Goal: Task Accomplishment & Management: Manage account settings

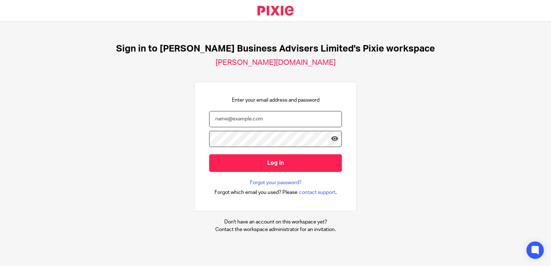
click at [235, 123] on input "email" at bounding box center [275, 119] width 133 height 16
type input "[PERSON_NAME][EMAIL_ADDRESS][DOMAIN_NAME]"
click at [250, 183] on link "Forgot your password?" at bounding box center [276, 182] width 52 height 7
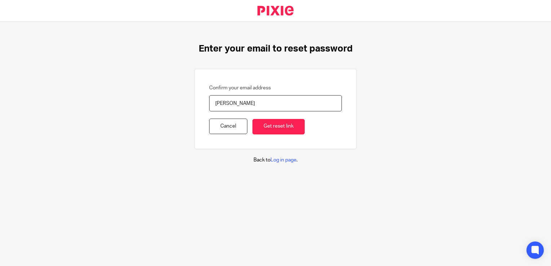
type input "kate@bicknells.net"
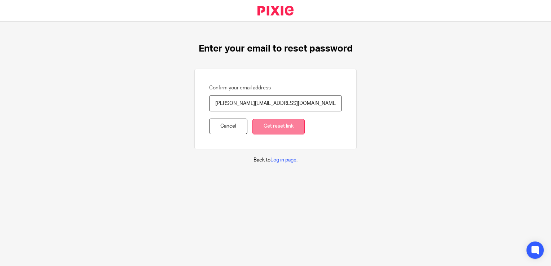
click at [281, 125] on input "Get reset link" at bounding box center [279, 127] width 52 height 16
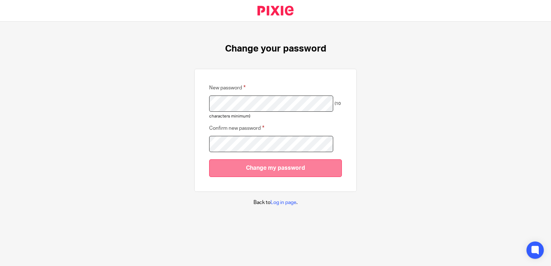
click at [284, 165] on input "Change my password" at bounding box center [275, 169] width 133 height 18
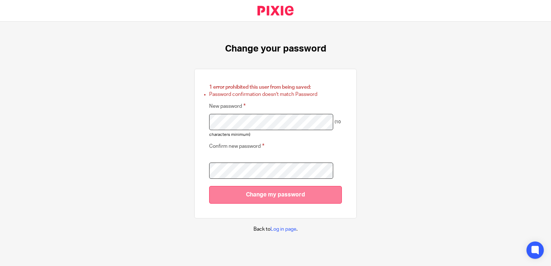
click at [287, 196] on input "Change my password" at bounding box center [275, 195] width 133 height 18
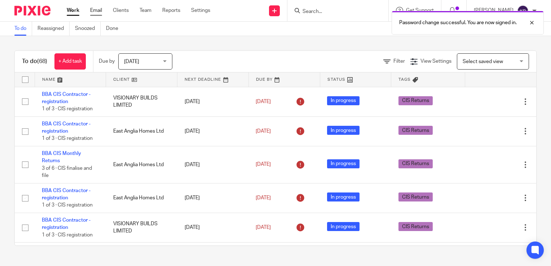
click at [93, 10] on link "Email" at bounding box center [96, 10] width 12 height 7
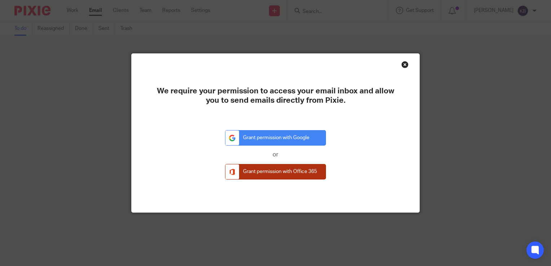
click at [261, 176] on link "Grant permission with Office 365" at bounding box center [275, 172] width 101 height 16
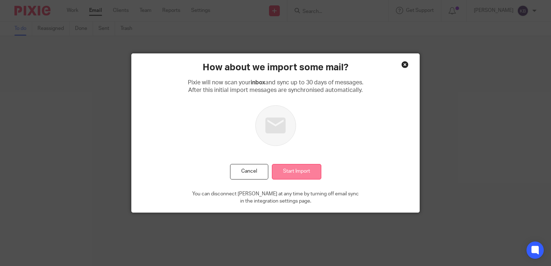
click at [298, 175] on input "Start Import" at bounding box center [296, 172] width 49 height 16
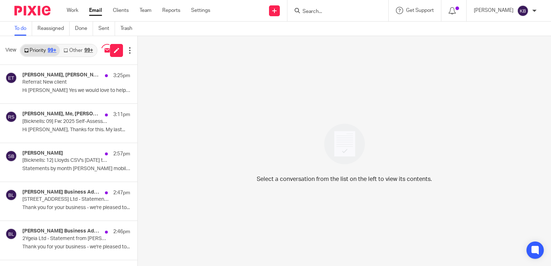
drag, startPoint x: 525, startPoint y: 0, endPoint x: 370, endPoint y: 61, distance: 166.7
click at [370, 61] on div "Select a conversation from the list on the left to view its contents." at bounding box center [345, 151] width 414 height 230
